Goal: Find specific page/section: Find specific page/section

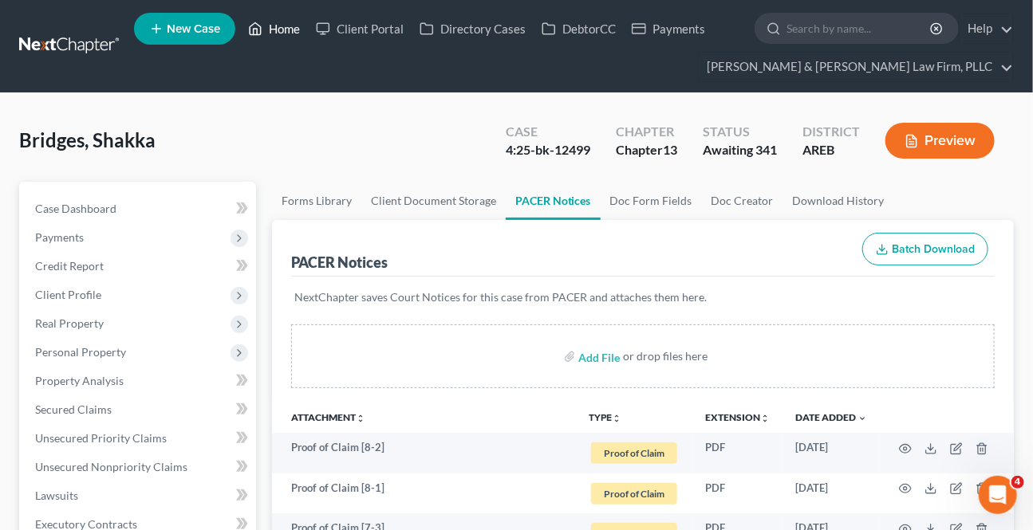
click at [266, 19] on link "Home" at bounding box center [274, 28] width 68 height 29
click at [298, 27] on link "Home" at bounding box center [274, 28] width 68 height 29
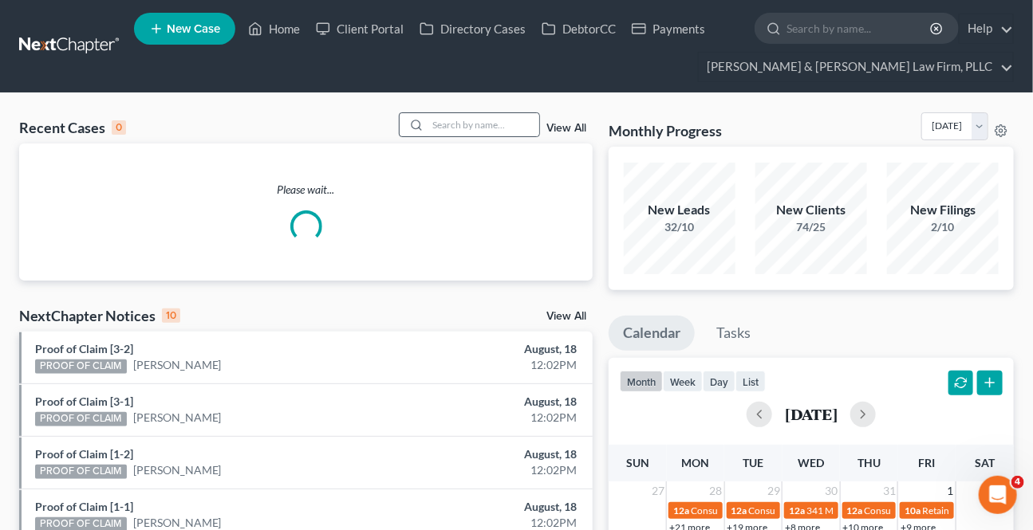
click at [424, 121] on div at bounding box center [414, 124] width 29 height 23
drag, startPoint x: 453, startPoint y: 136, endPoint x: 444, endPoint y: 126, distance: 14.1
click at [444, 126] on div at bounding box center [470, 124] width 142 height 25
click at [444, 126] on input "search" at bounding box center [484, 124] width 112 height 23
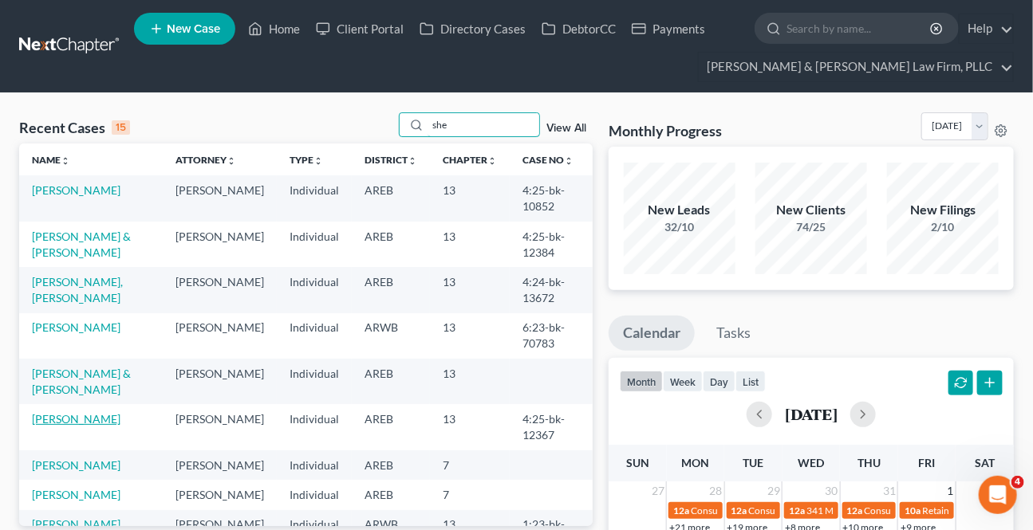
type input "she"
click at [65, 419] on link "[PERSON_NAME]" at bounding box center [76, 419] width 89 height 14
select select "2"
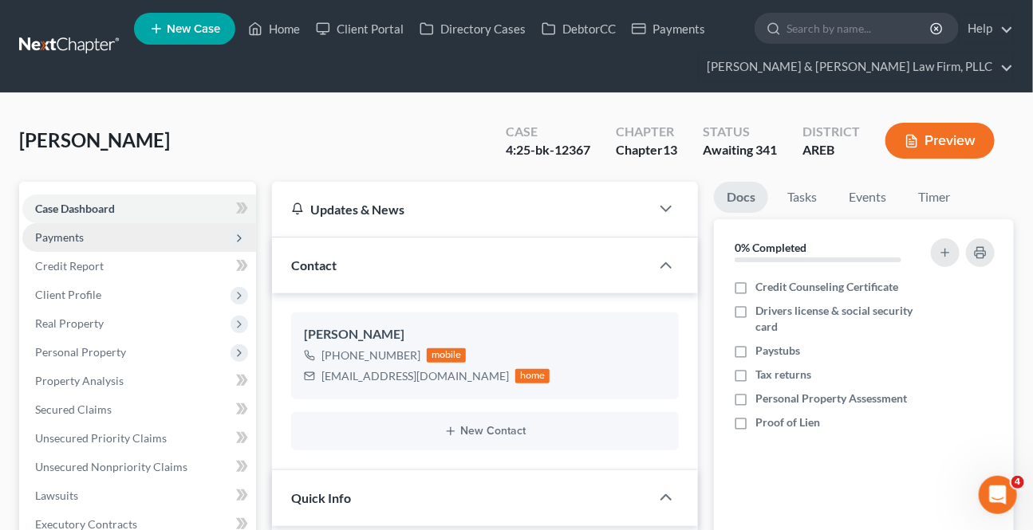
click at [54, 237] on span "Payments" at bounding box center [59, 238] width 49 height 14
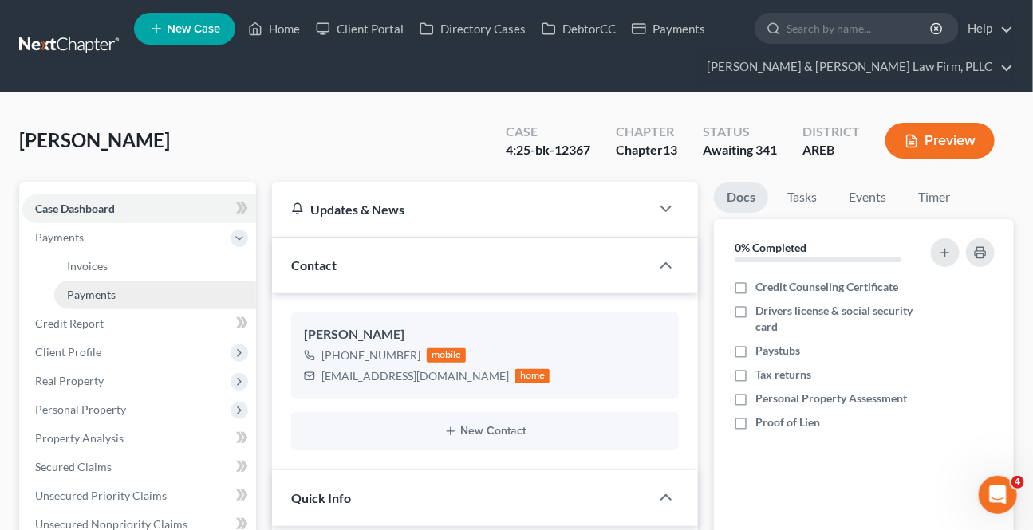
click at [101, 297] on span "Payments" at bounding box center [91, 295] width 49 height 14
